Goal: Communication & Community: Share content

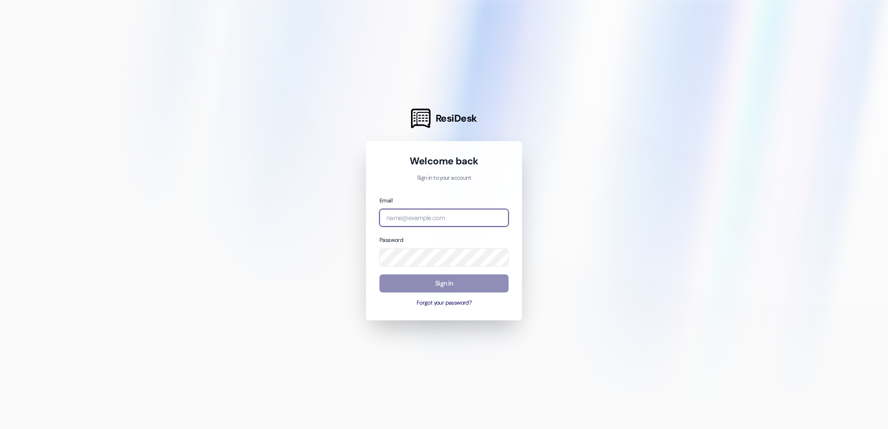
type input "[EMAIL_ADDRESS][DOMAIN_NAME]"
click at [427, 282] on button "Sign In" at bounding box center [443, 284] width 129 height 18
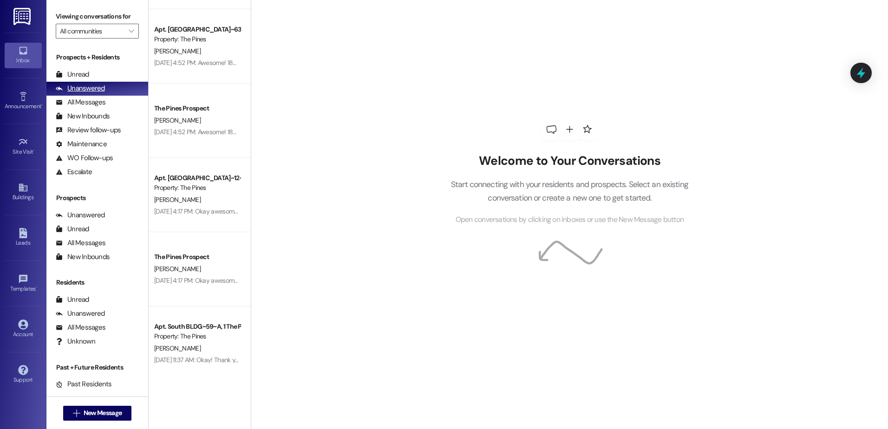
scroll to position [464, 0]
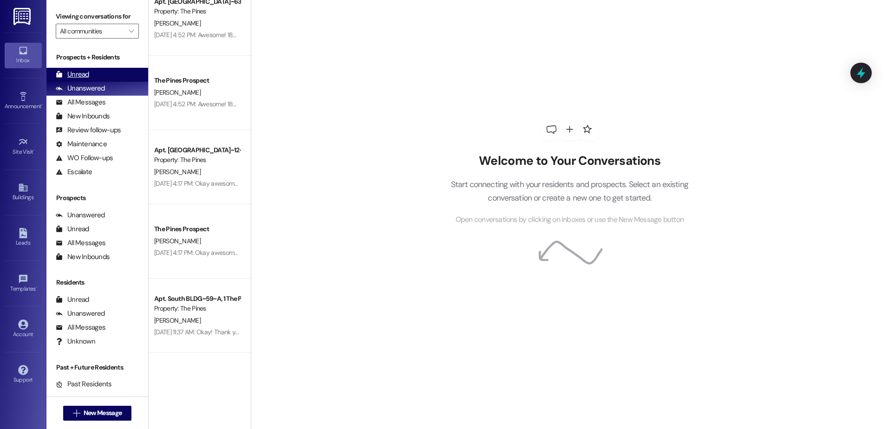
click at [76, 72] on div "Unread" at bounding box center [72, 75] width 33 height 10
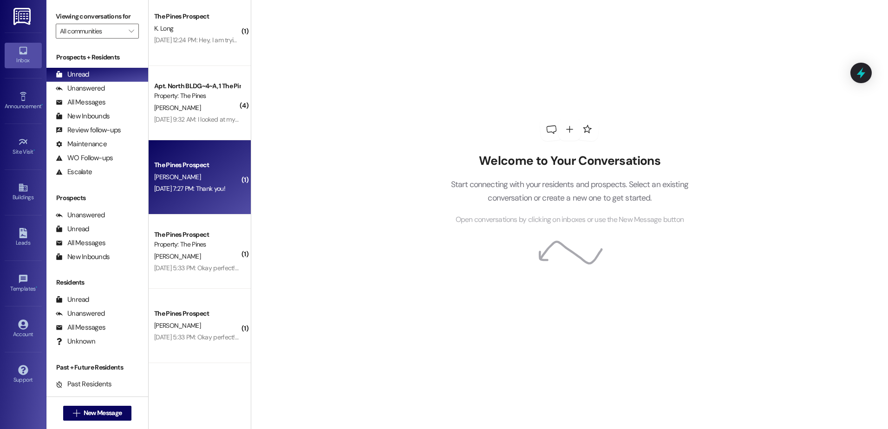
scroll to position [928, 0]
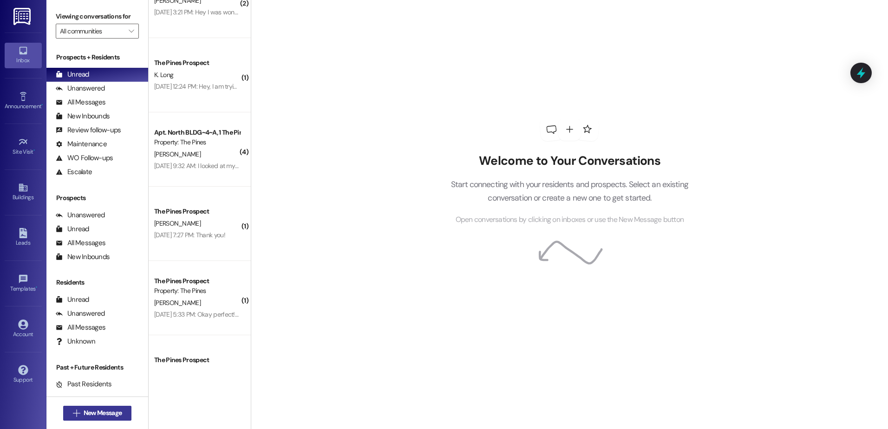
click at [85, 406] on button " New Message" at bounding box center [97, 413] width 69 height 15
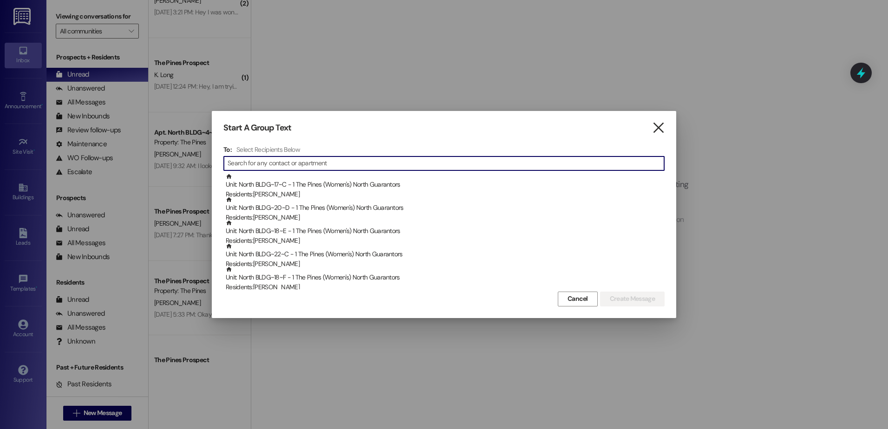
click at [663, 131] on icon "" at bounding box center [658, 128] width 13 height 10
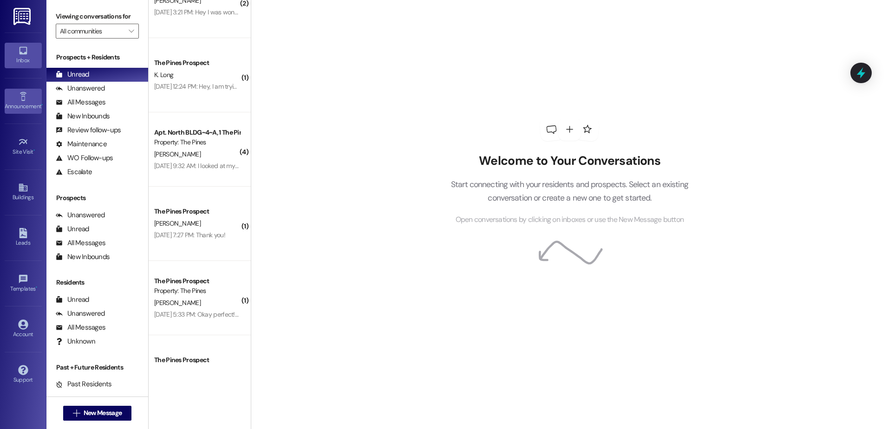
click at [26, 105] on div "Announcement •" at bounding box center [23, 106] width 46 height 9
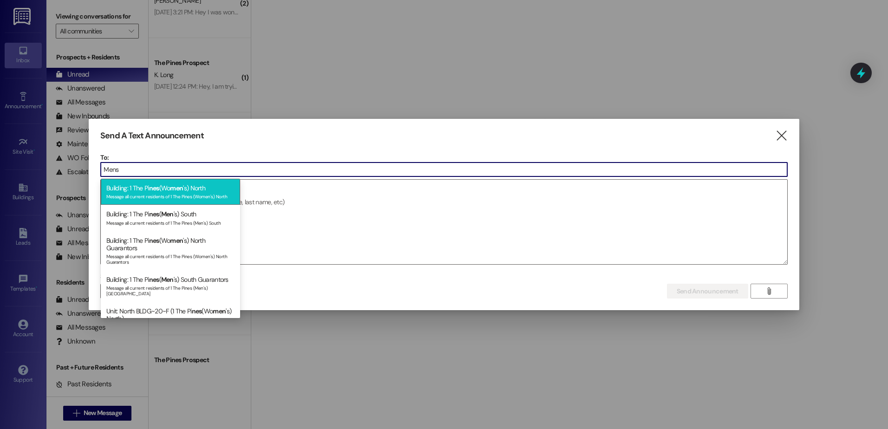
type input "Mens"
click at [166, 196] on div "Message all current residents of 1 The Pines (Women's) North" at bounding box center [170, 196] width 128 height 8
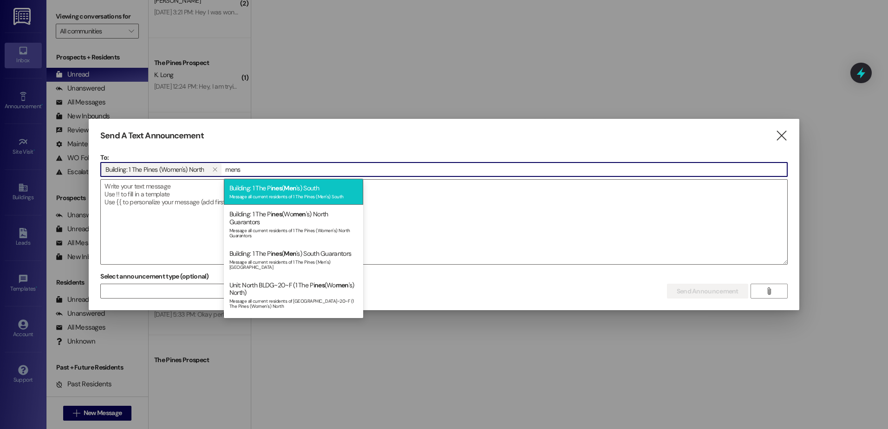
type input "mens"
click at [278, 192] on span "nes" at bounding box center [277, 188] width 10 height 8
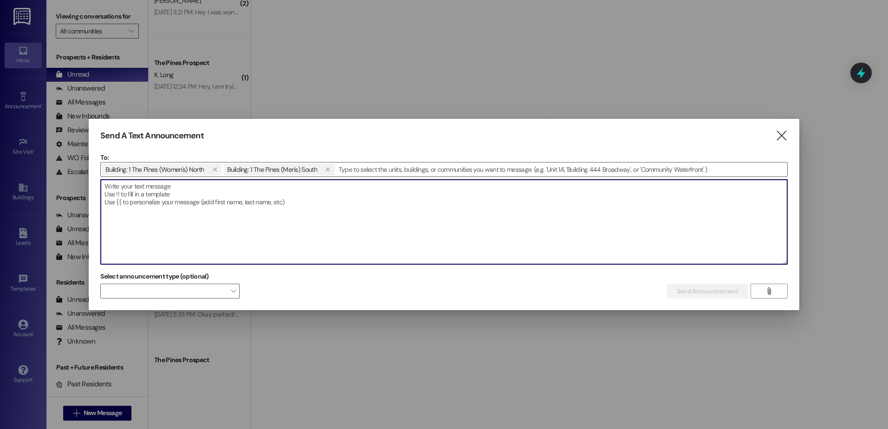
click at [203, 196] on textarea at bounding box center [444, 222] width 687 height 85
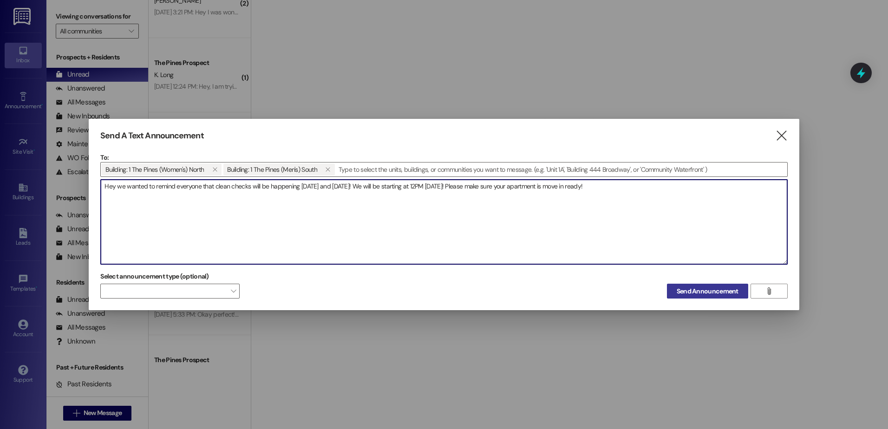
type textarea "Hey we wanted to remind everyone that clean checks will be happening [DATE] and…"
click at [714, 292] on span "Send Announcement" at bounding box center [708, 292] width 62 height 10
